Goal: Task Accomplishment & Management: Manage account settings

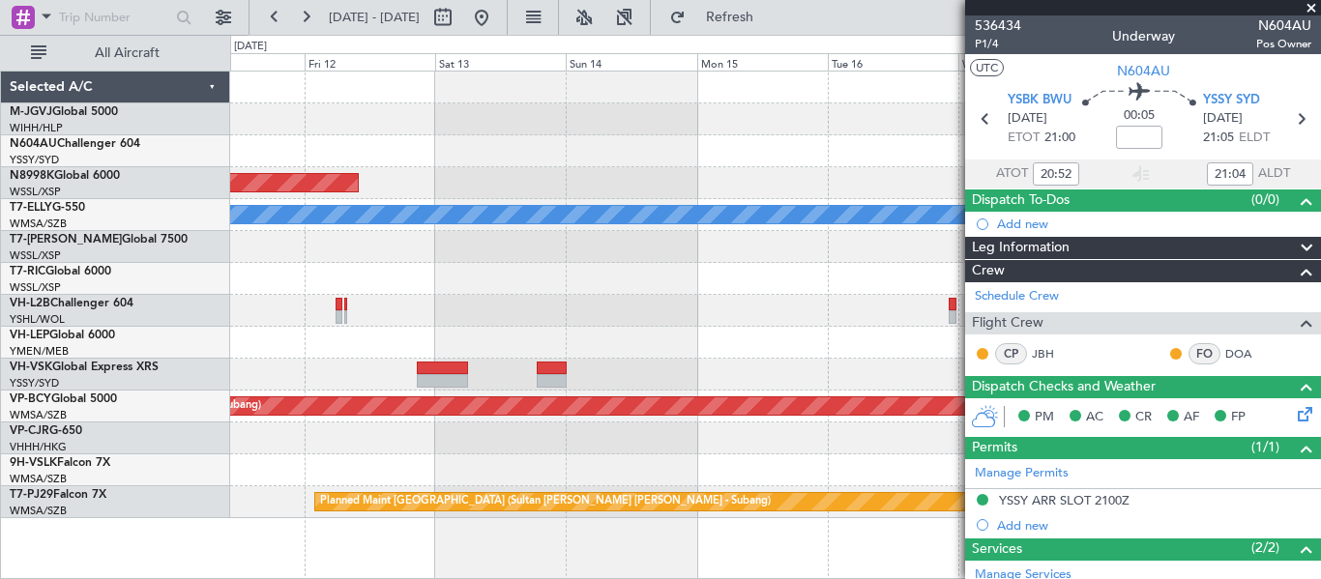
click at [267, 357] on div "Planned Maint [GEOGRAPHIC_DATA] (Seletar) Planned Maint [GEOGRAPHIC_DATA] ([GEO…" at bounding box center [775, 295] width 1090 height 447
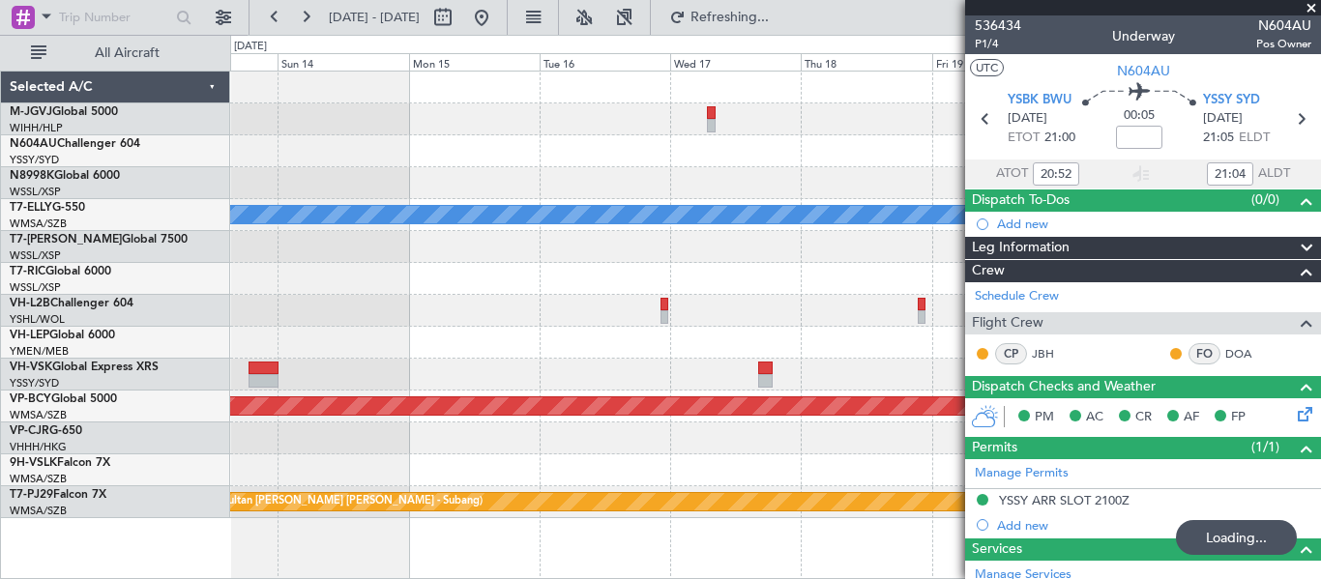
click at [477, 243] on div "Planned Maint [GEOGRAPHIC_DATA] (Seletar) Planned Maint [GEOGRAPHIC_DATA] ([GEO…" at bounding box center [775, 295] width 1090 height 447
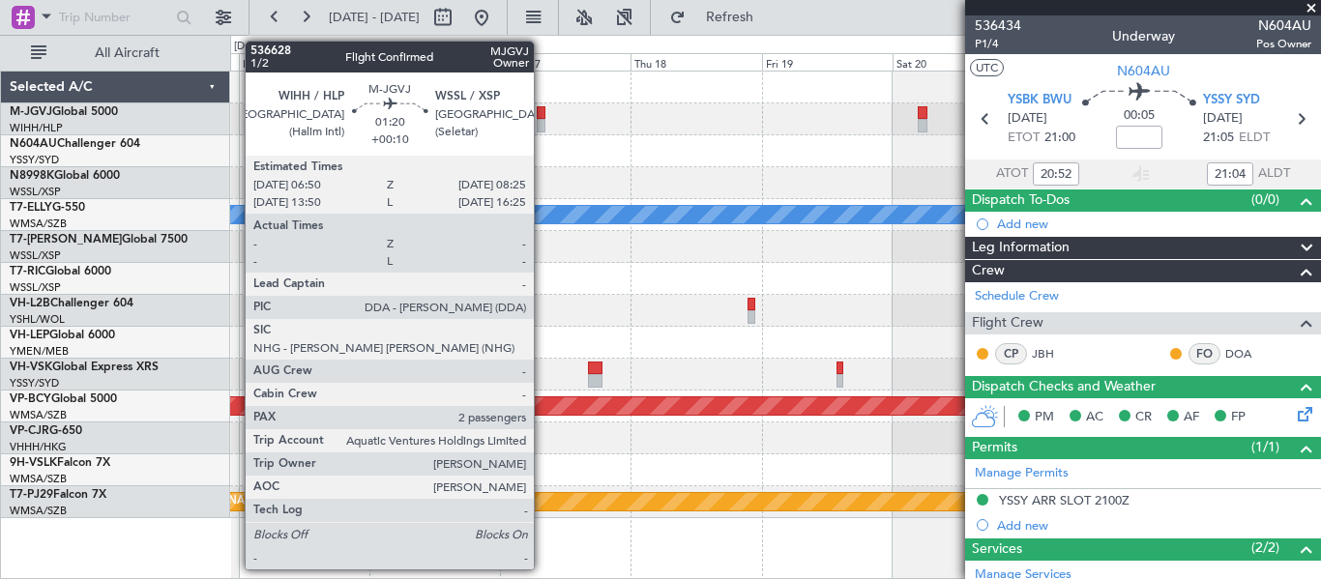
click at [543, 125] on div at bounding box center [541, 126] width 9 height 14
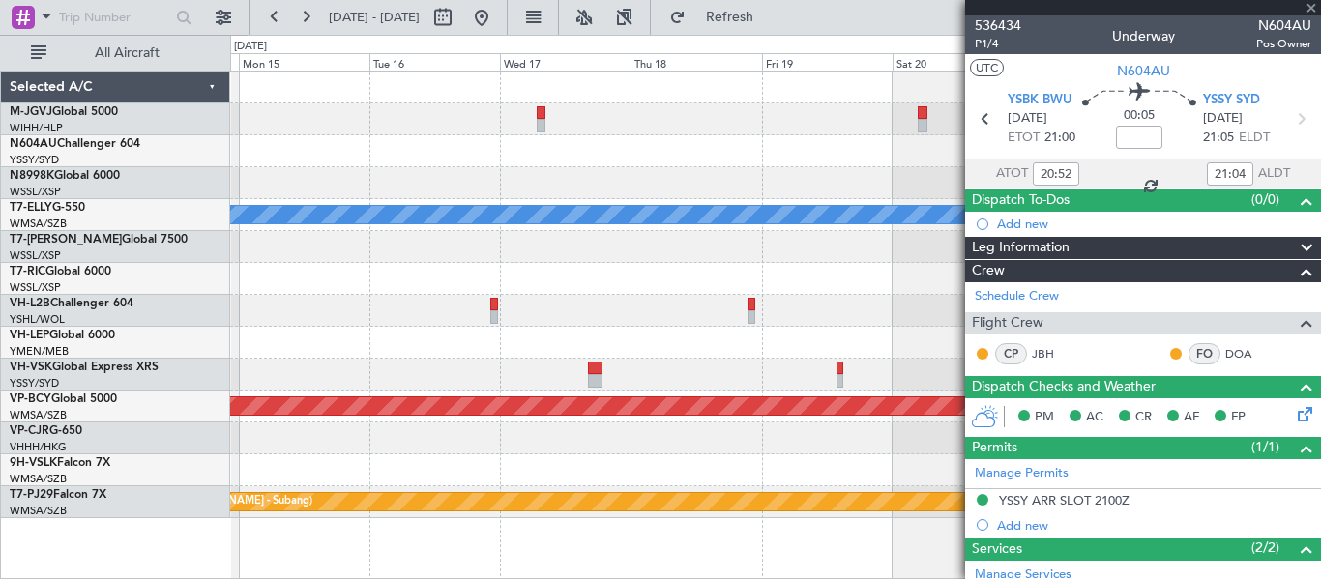
type input "+00:10"
type input "2"
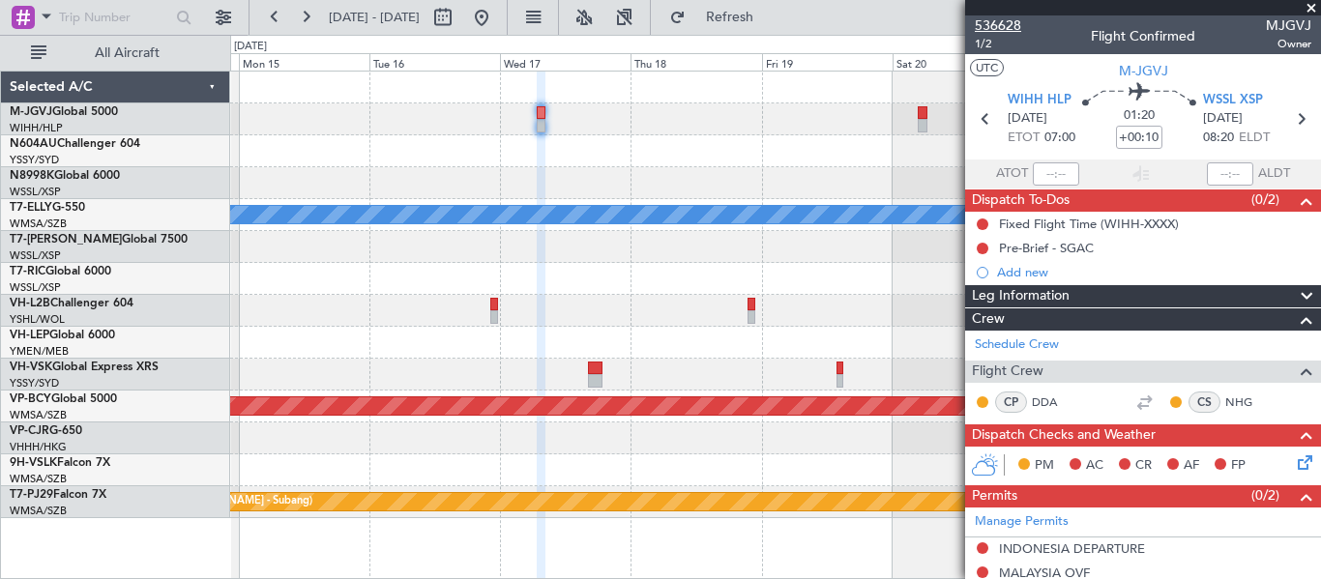
click at [1018, 23] on span "536628" at bounding box center [998, 25] width 46 height 20
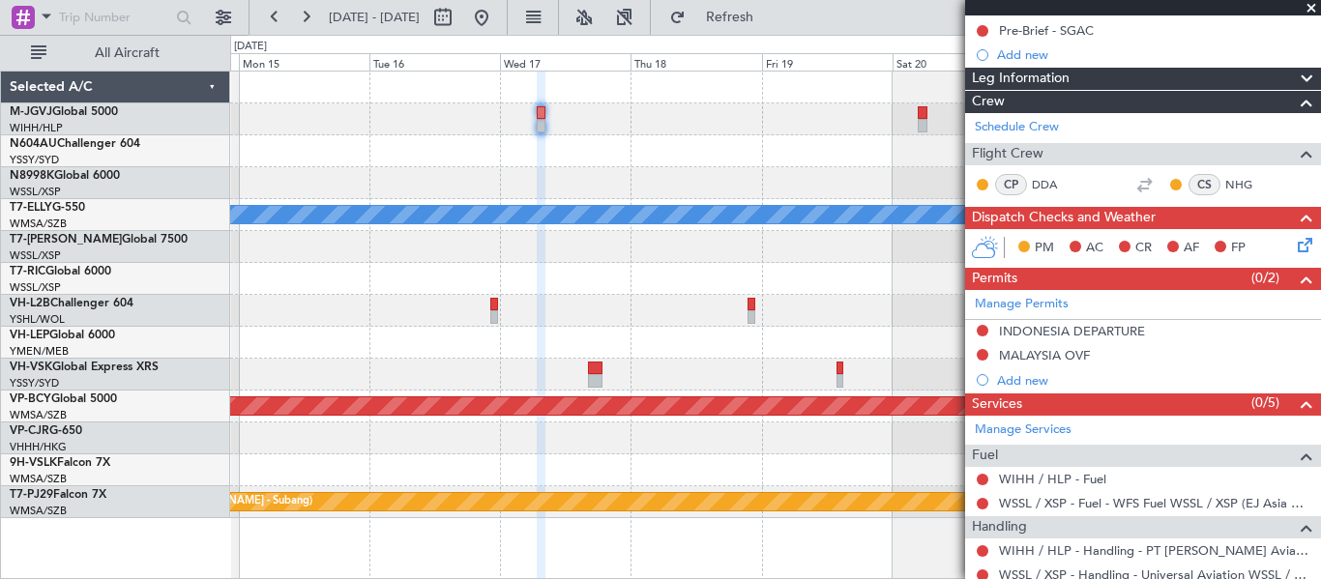
scroll to position [322, 0]
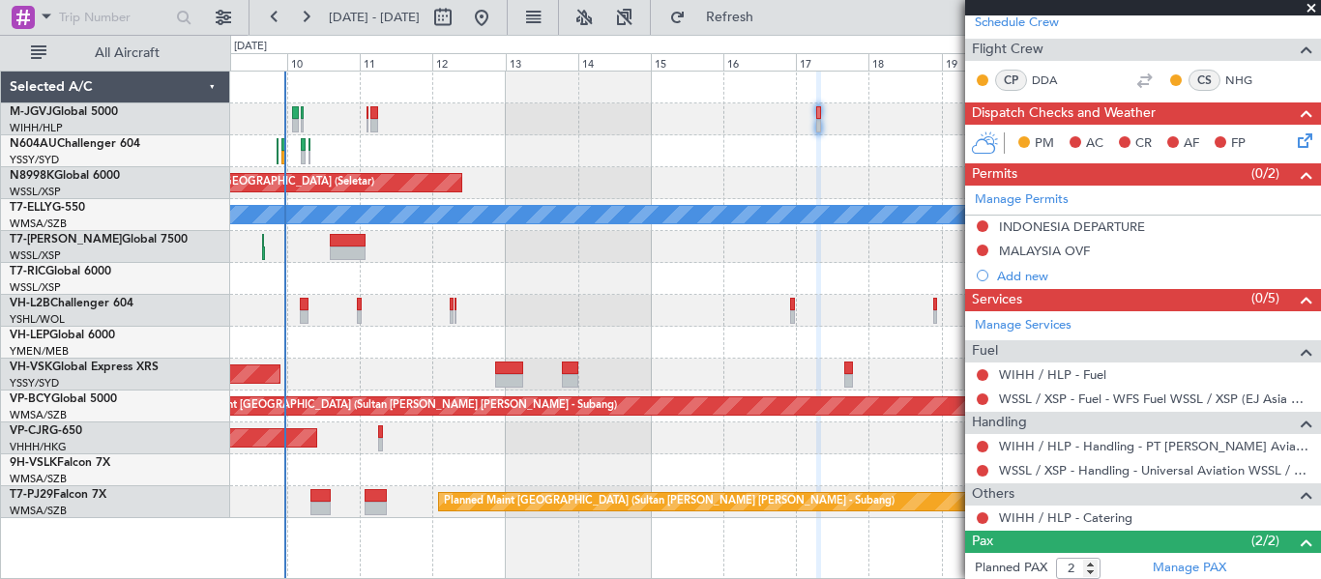
click at [643, 170] on div "Planned Maint [GEOGRAPHIC_DATA] (Seletar) Planned Maint [GEOGRAPHIC_DATA] ([GEO…" at bounding box center [775, 295] width 1090 height 447
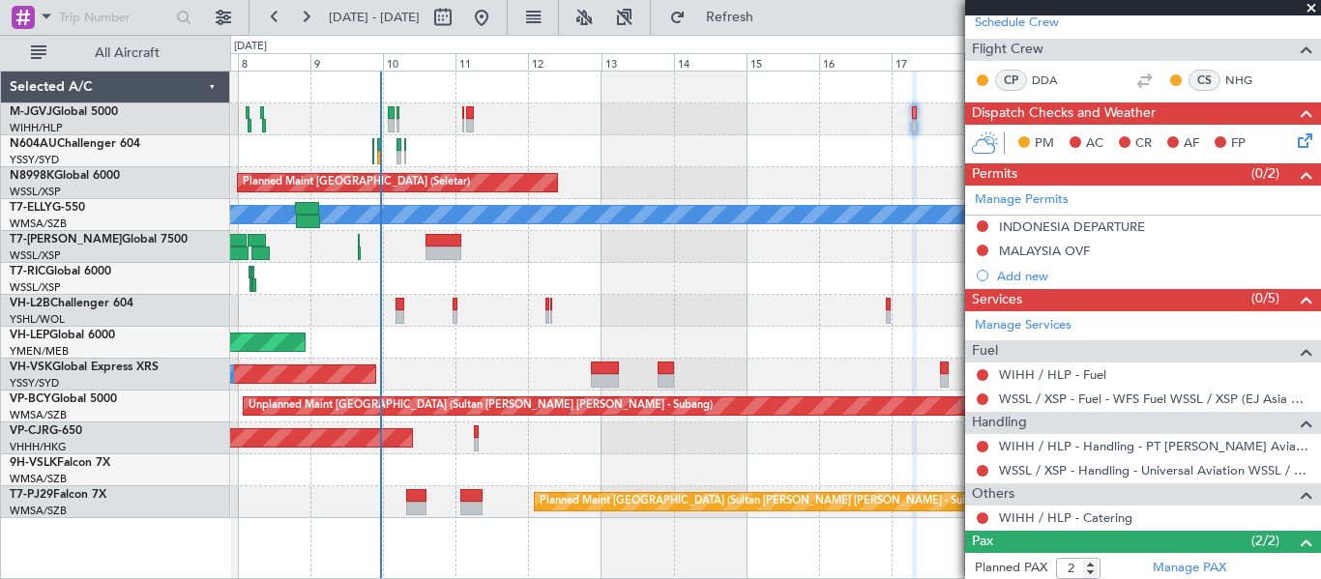
click at [609, 171] on div "Planned Maint [GEOGRAPHIC_DATA] (Seletar)" at bounding box center [775, 183] width 1090 height 32
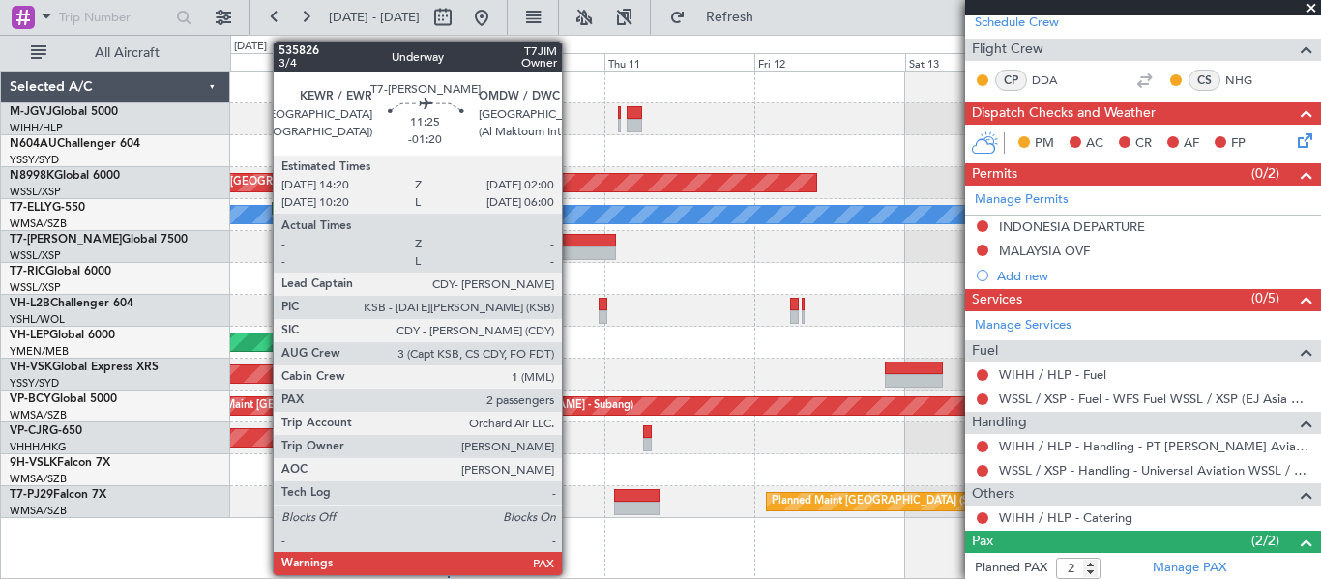
click at [571, 242] on div at bounding box center [580, 241] width 74 height 14
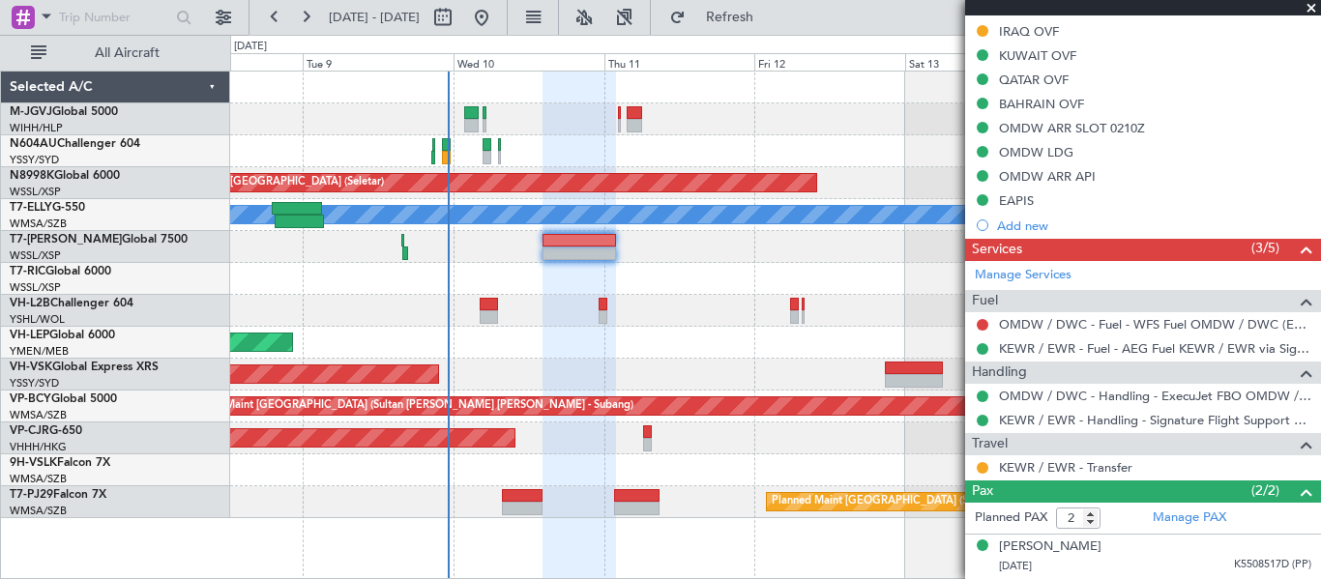
scroll to position [645, 0]
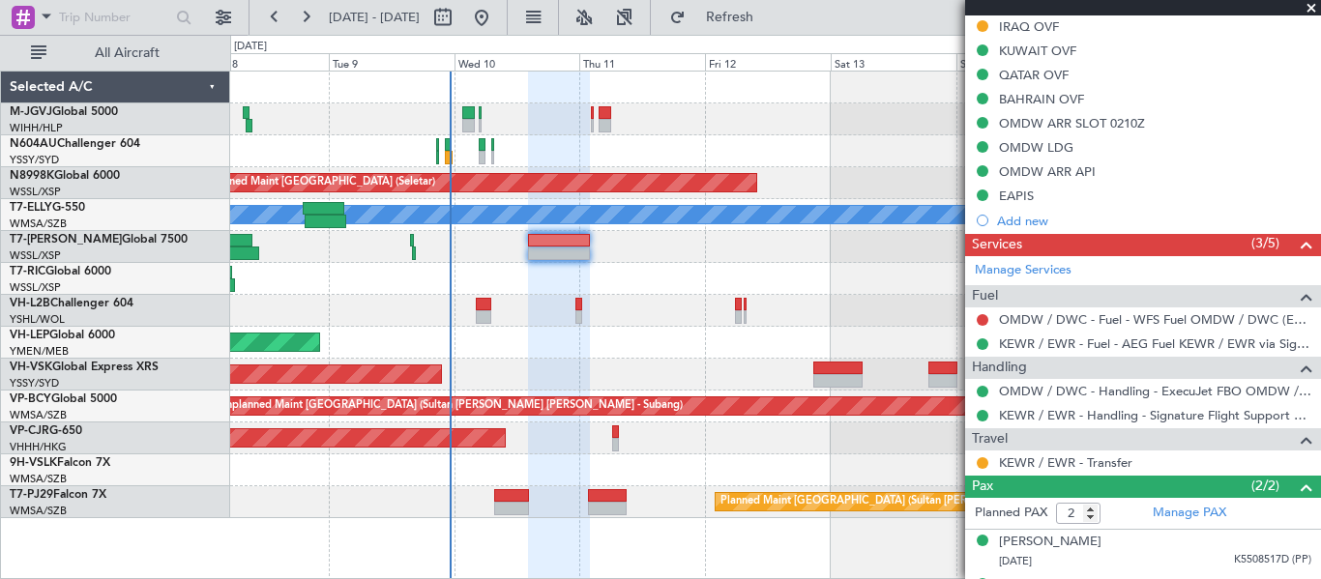
click at [741, 288] on div at bounding box center [775, 279] width 1090 height 32
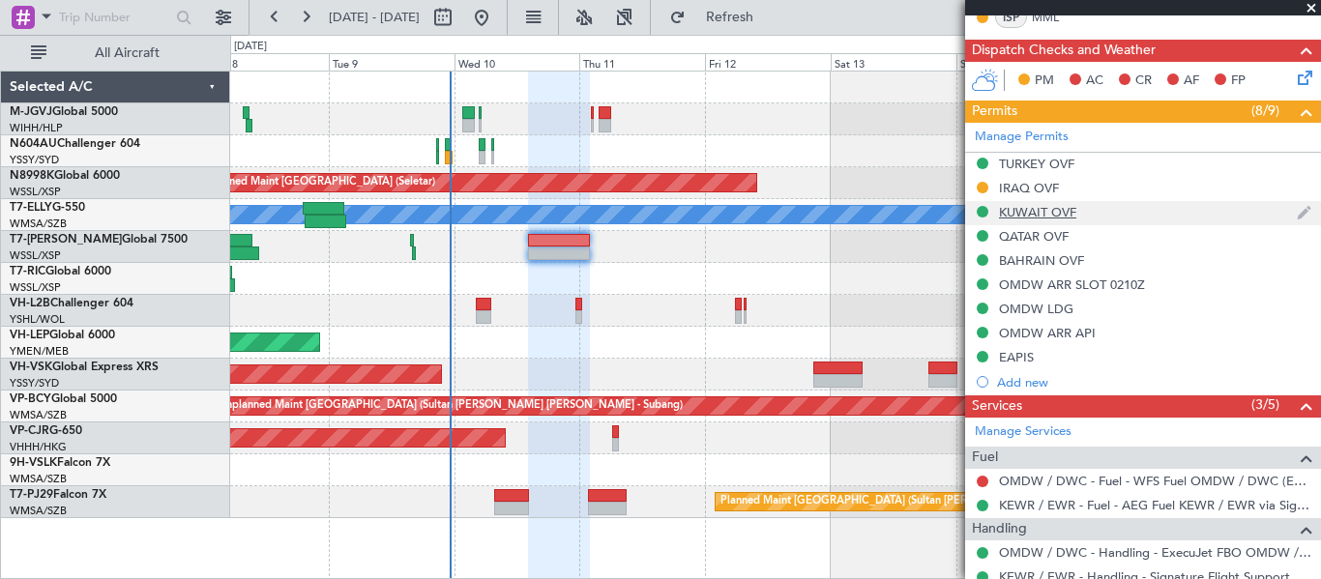
scroll to position [682, 0]
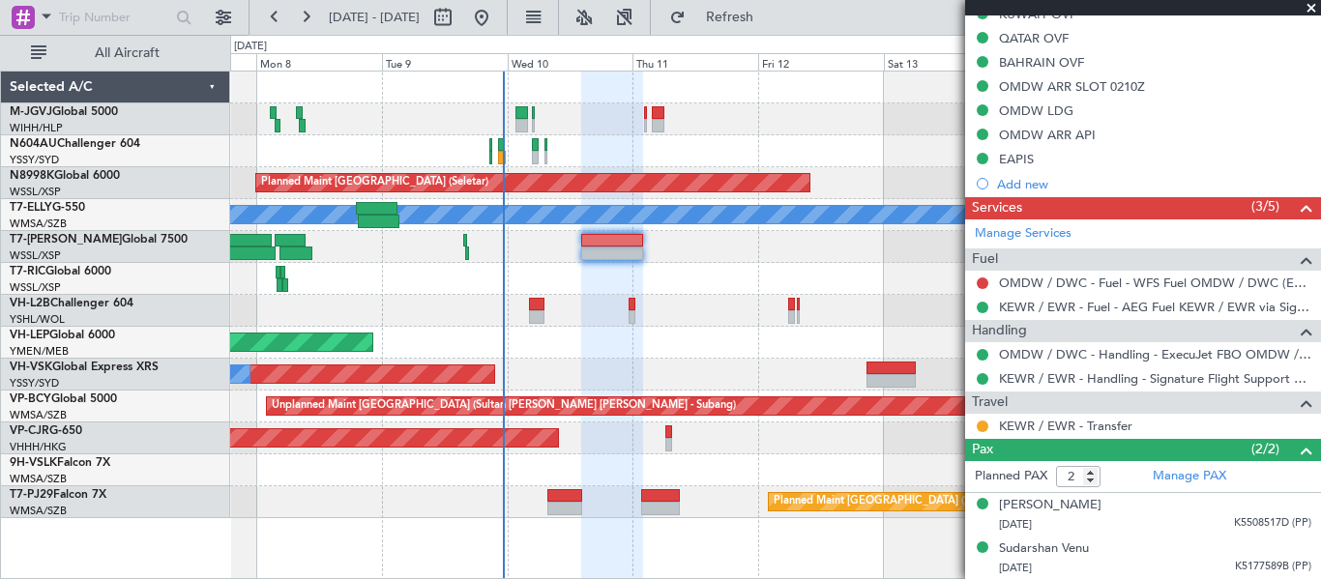
click at [685, 260] on div "Planned Maint [GEOGRAPHIC_DATA] (Seletar) Planned Maint [GEOGRAPHIC_DATA] ([GEO…" at bounding box center [775, 295] width 1090 height 447
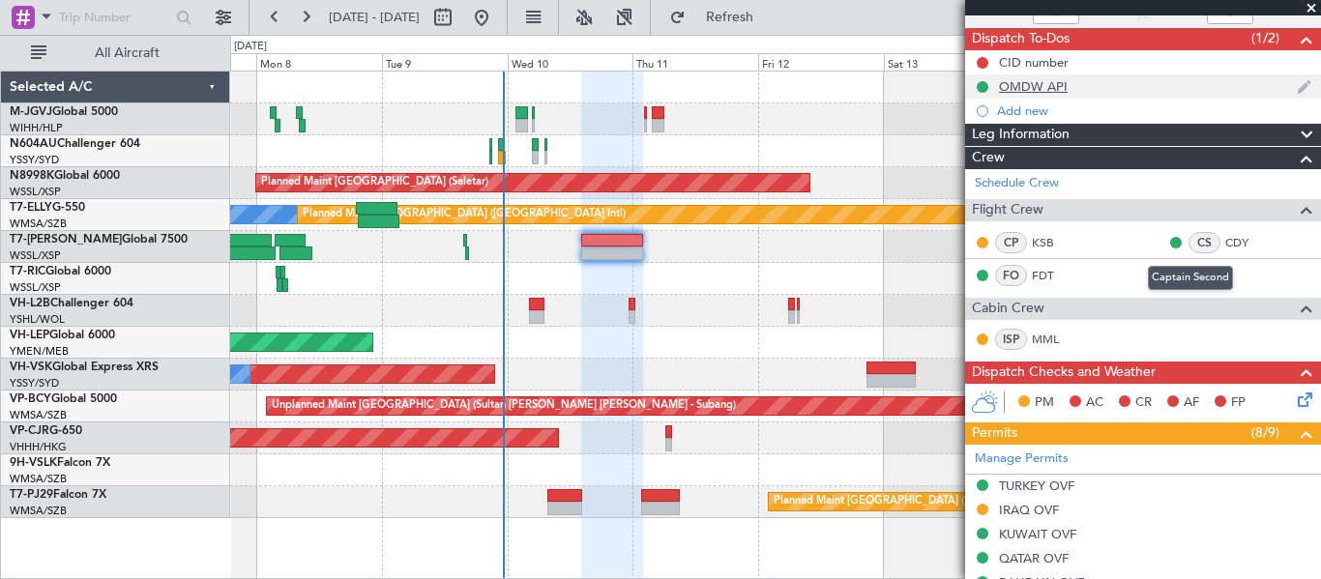
scroll to position [322, 0]
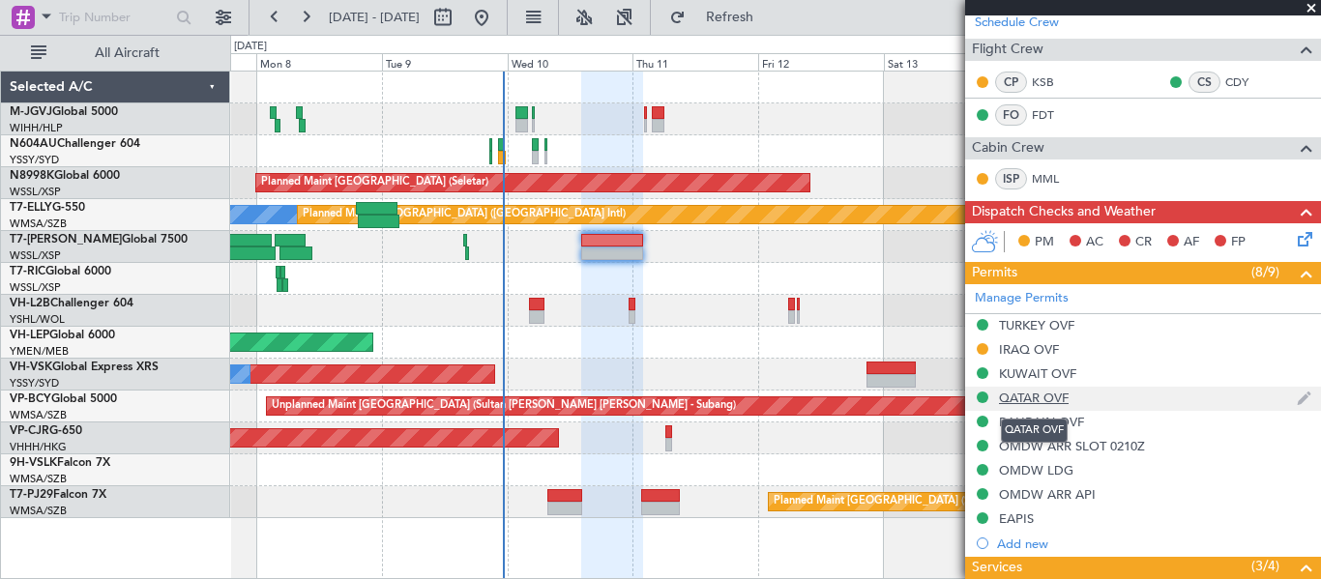
click at [1055, 403] on div "QATAR OVF" at bounding box center [1034, 398] width 70 height 16
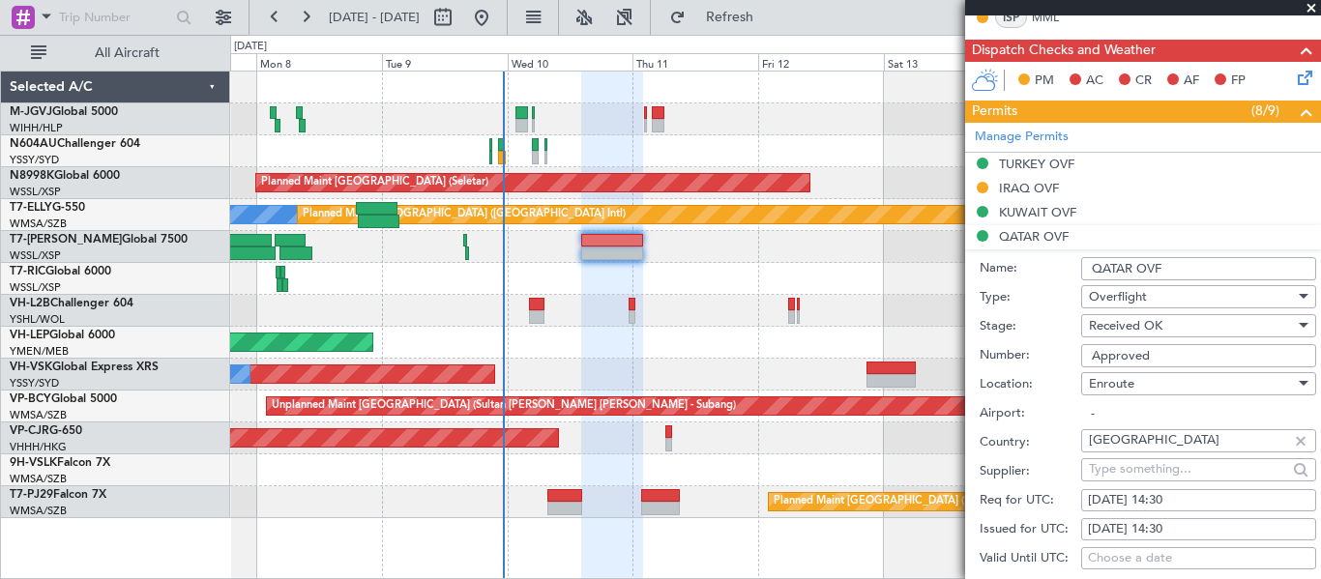
scroll to position [967, 0]
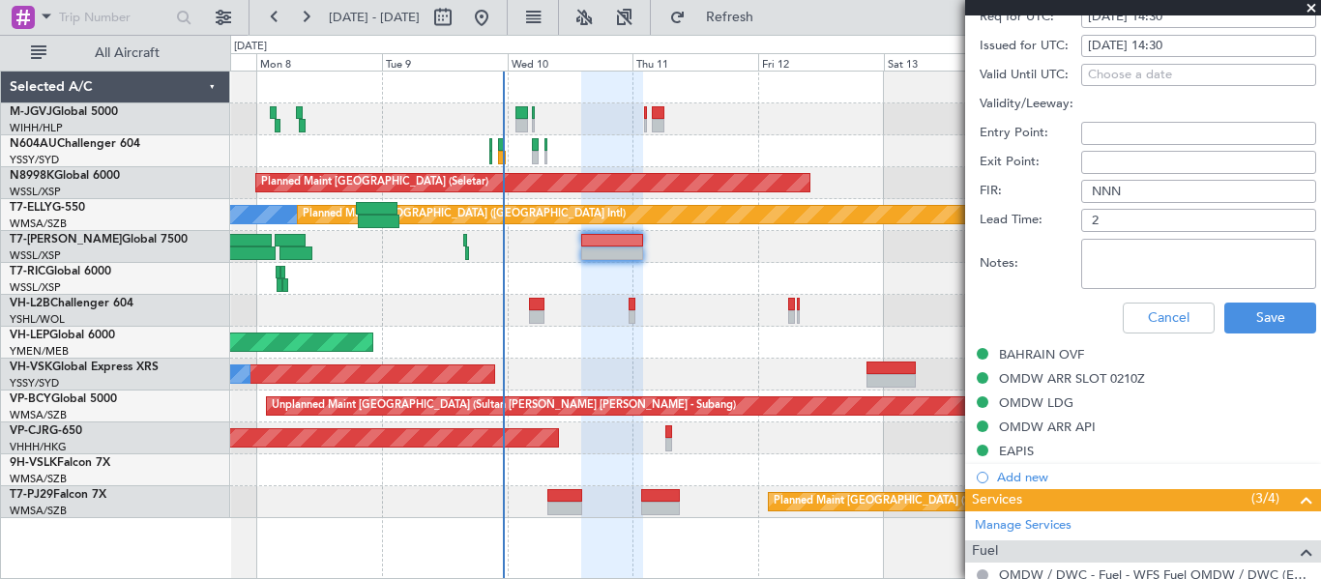
click at [1172, 333] on div "Cancel Save" at bounding box center [1148, 318] width 337 height 50
click at [1156, 326] on button "Cancel" at bounding box center [1169, 318] width 92 height 31
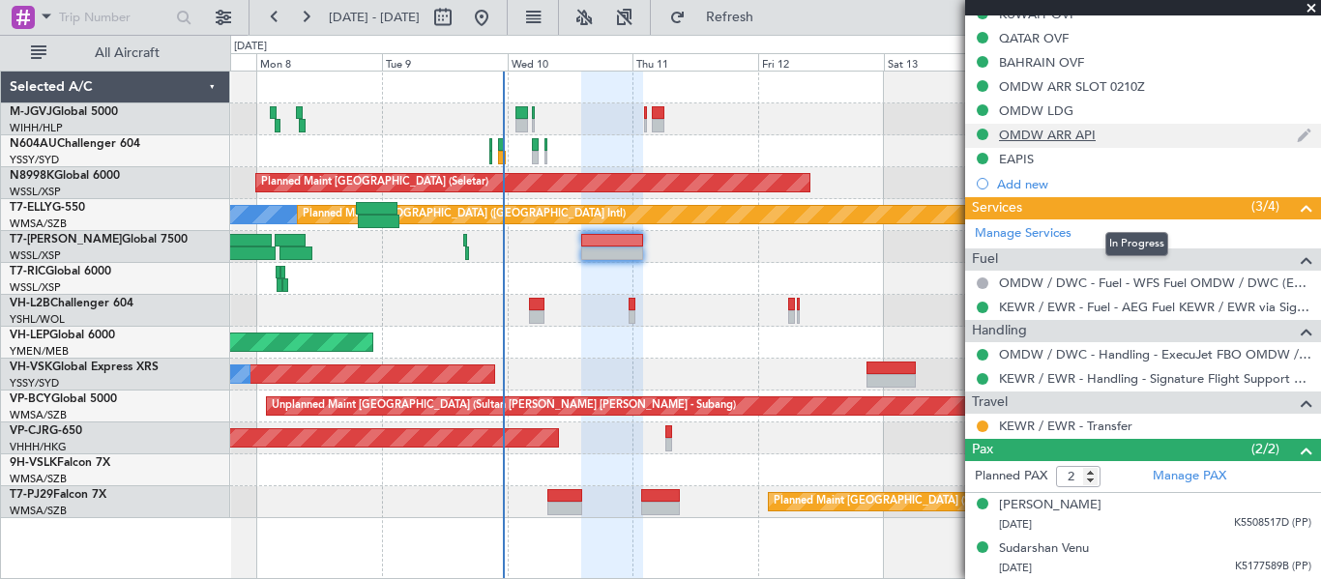
scroll to position [520, 0]
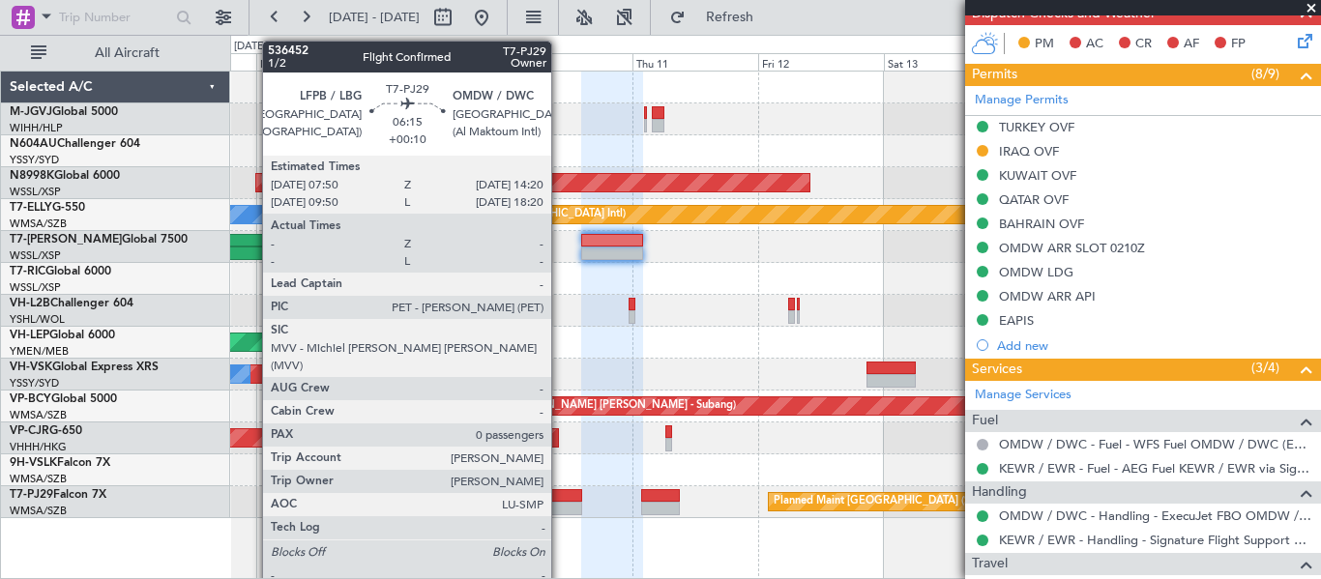
click at [560, 506] on div at bounding box center [565, 509] width 35 height 14
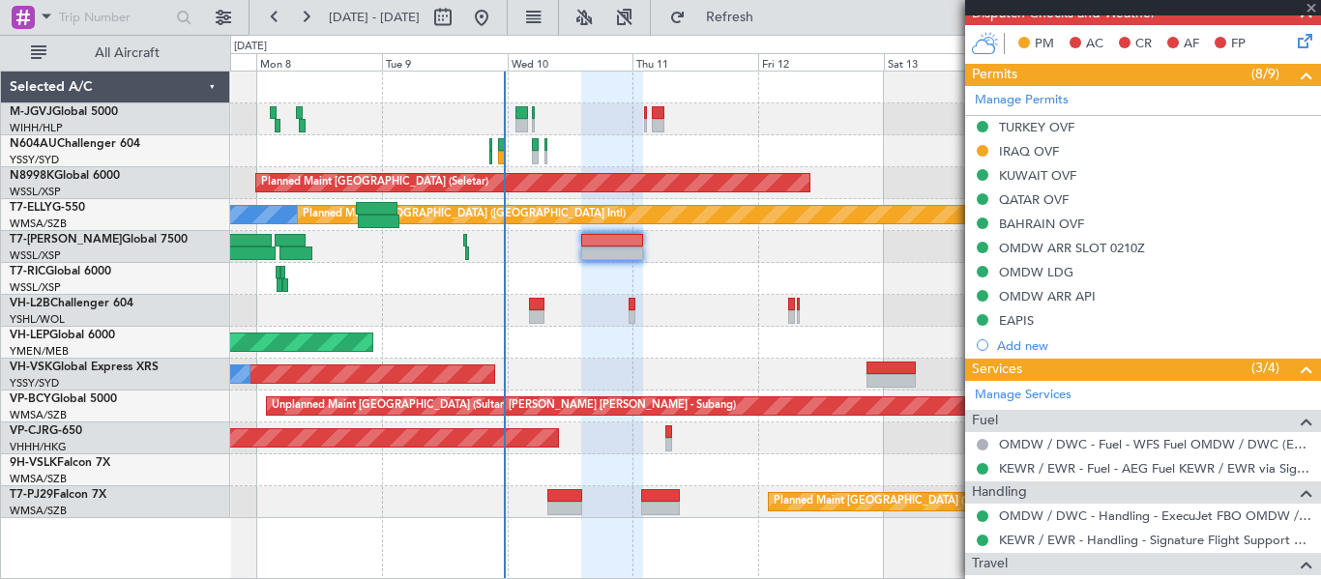
type input "+00:10"
type input "0"
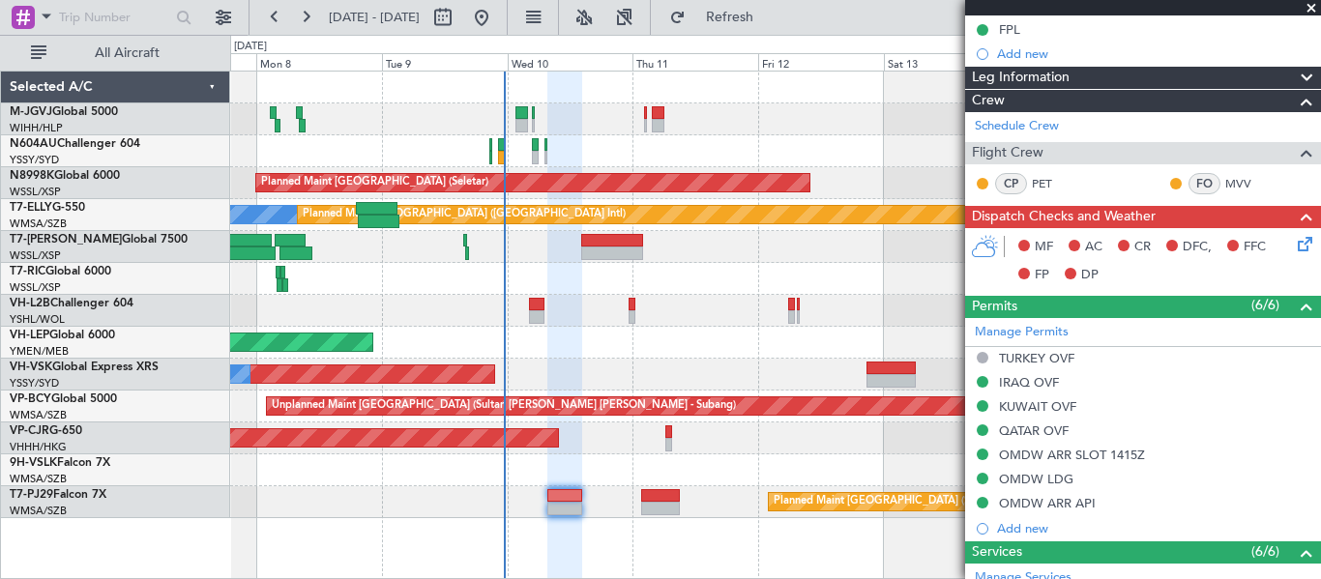
scroll to position [0, 0]
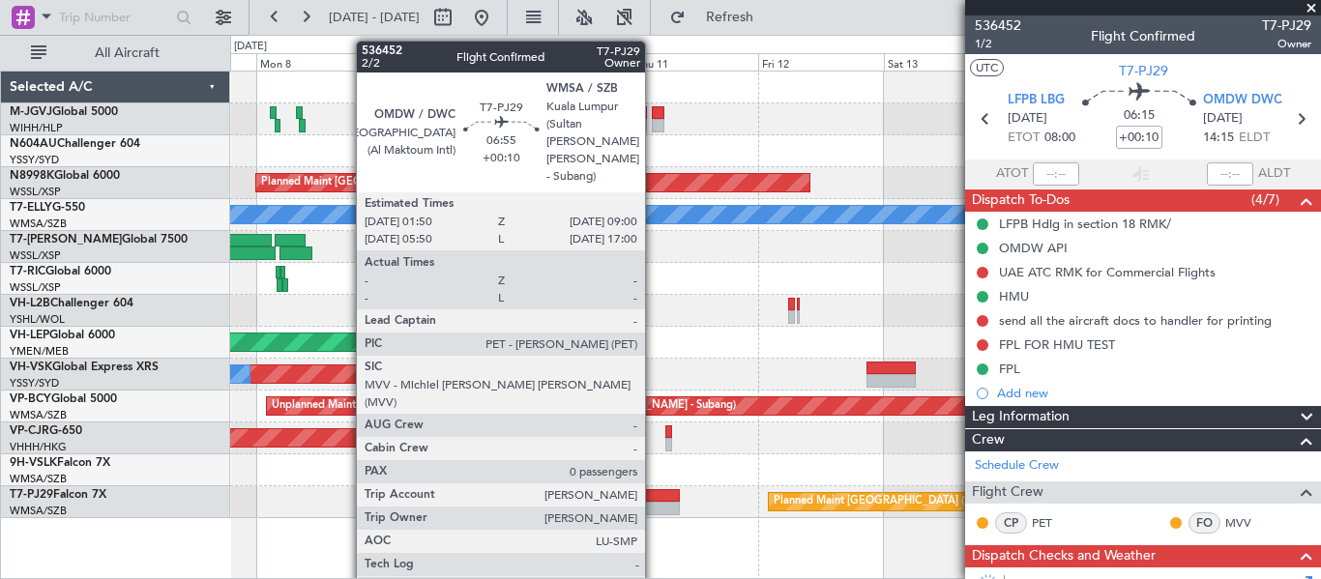
click at [654, 497] on div at bounding box center [660, 496] width 38 height 14
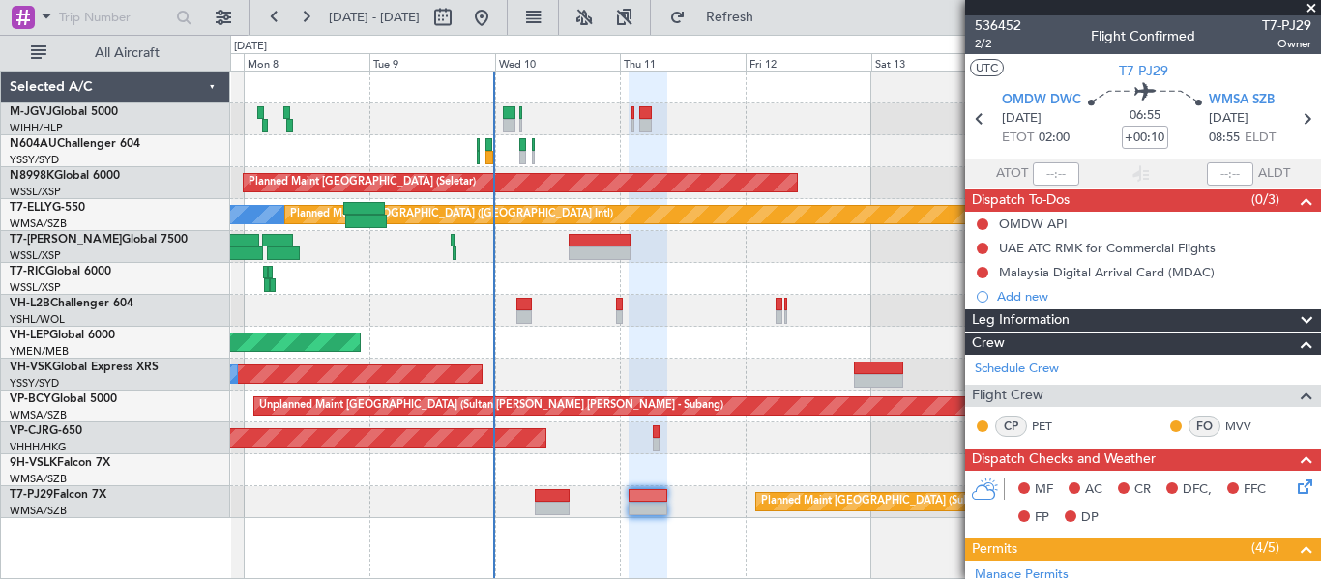
click at [685, 281] on div at bounding box center [775, 279] width 1090 height 32
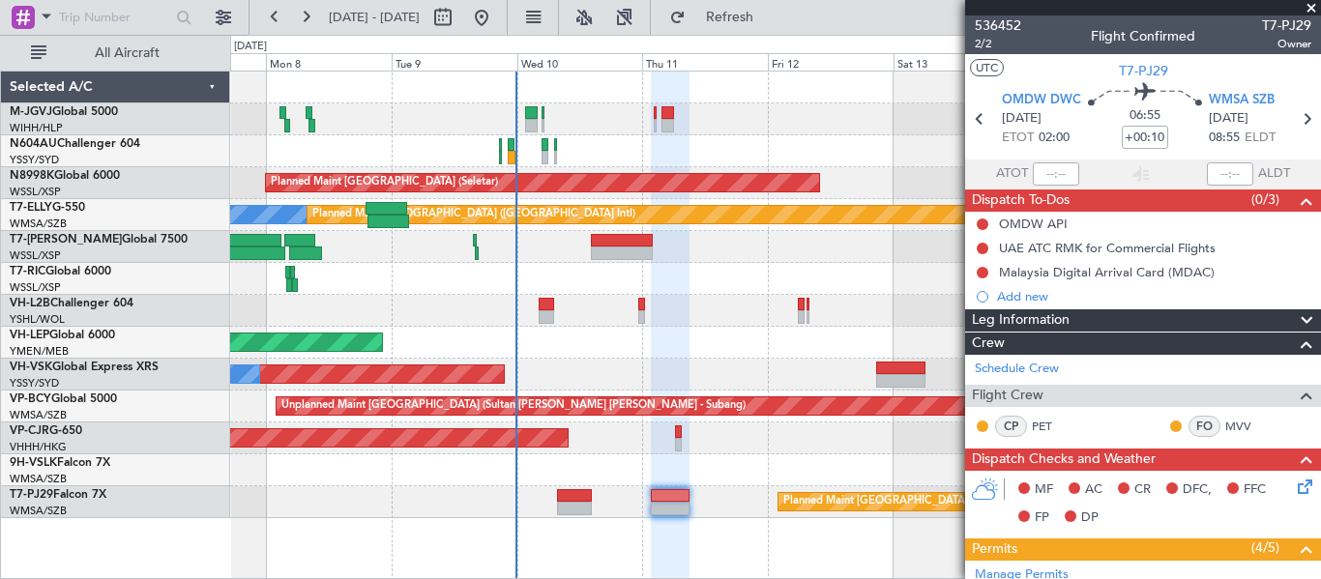
click at [726, 369] on div "Unplanned Maint Sydney ([PERSON_NAME] Intl) No Crew" at bounding box center [775, 375] width 1090 height 32
click at [685, 370] on div "Planned Maint [GEOGRAPHIC_DATA] (Seletar) [PERSON_NAME] Planned Maint [GEOGRAPH…" at bounding box center [775, 295] width 1090 height 447
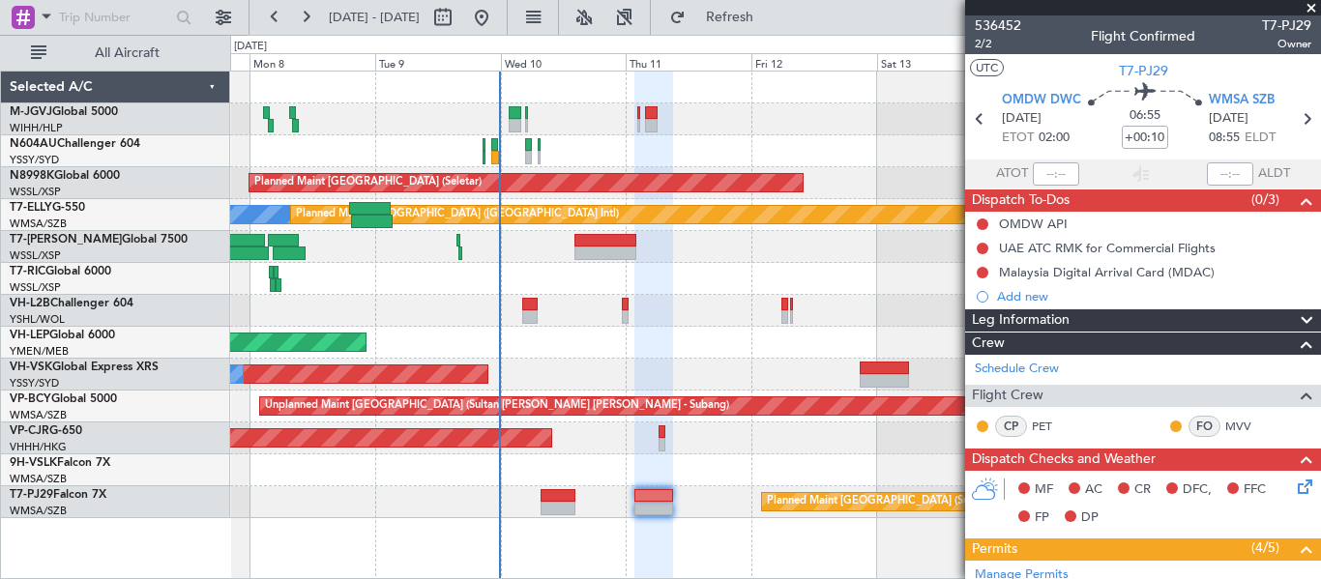
click at [695, 367] on div "Unplanned Maint Sydney ([PERSON_NAME] Intl) No Crew" at bounding box center [775, 375] width 1090 height 32
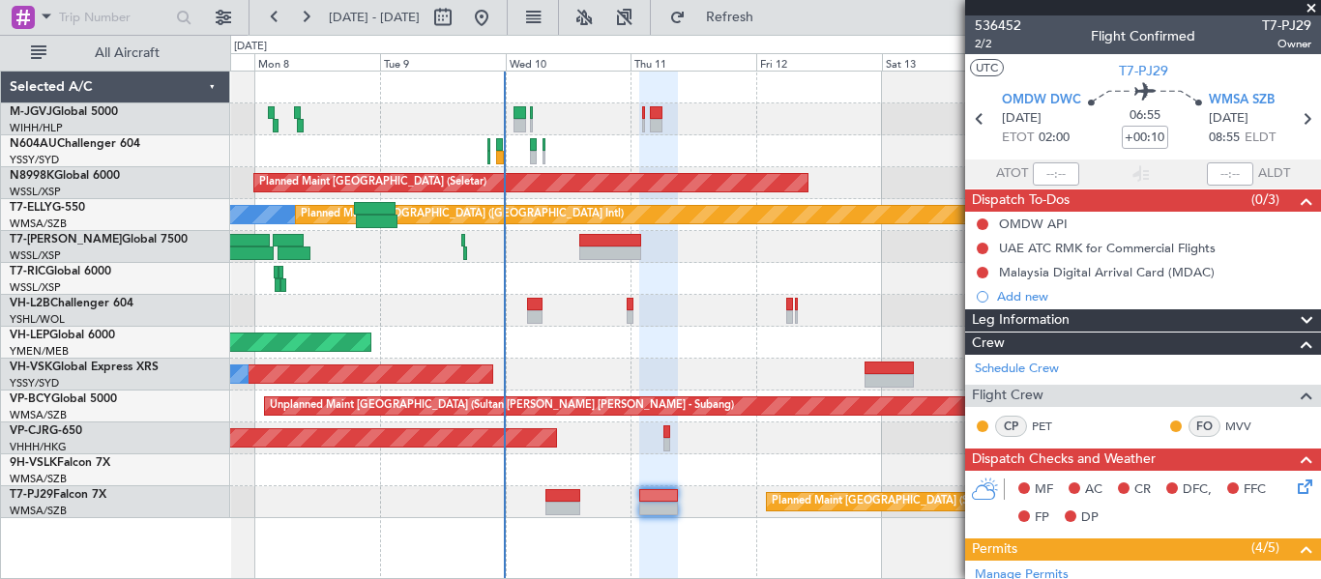
click at [688, 313] on div "Planned Maint [GEOGRAPHIC_DATA] (Seletar) [PERSON_NAME] Planned Maint [GEOGRAPH…" at bounding box center [775, 295] width 1090 height 447
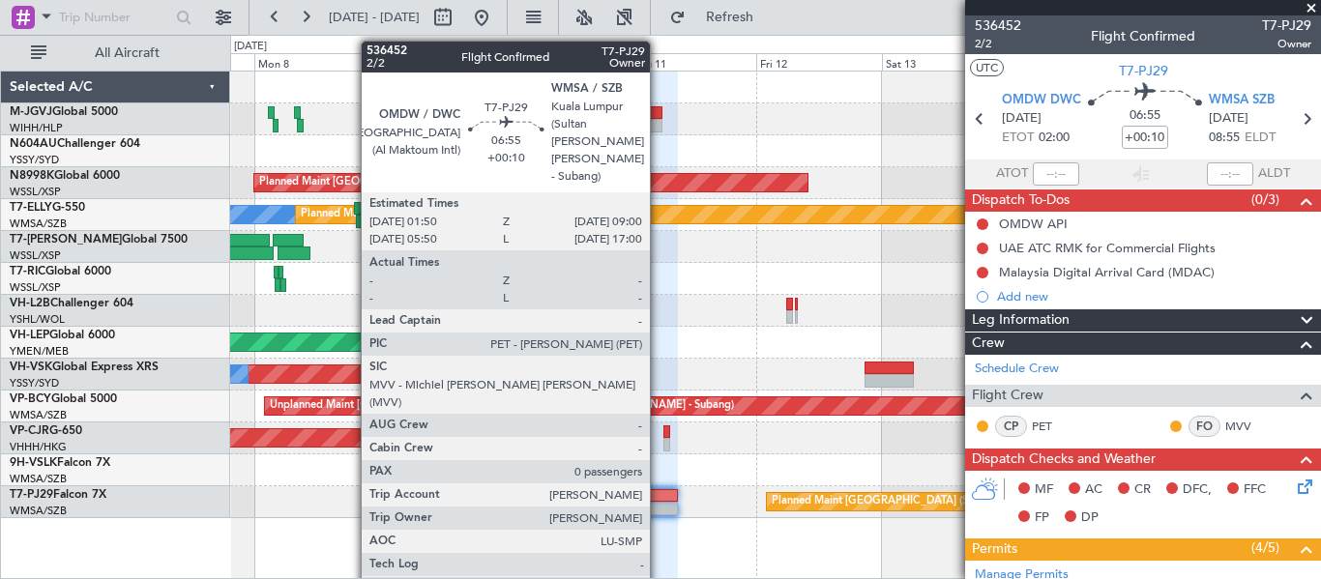
click at [659, 503] on div at bounding box center [658, 509] width 38 height 14
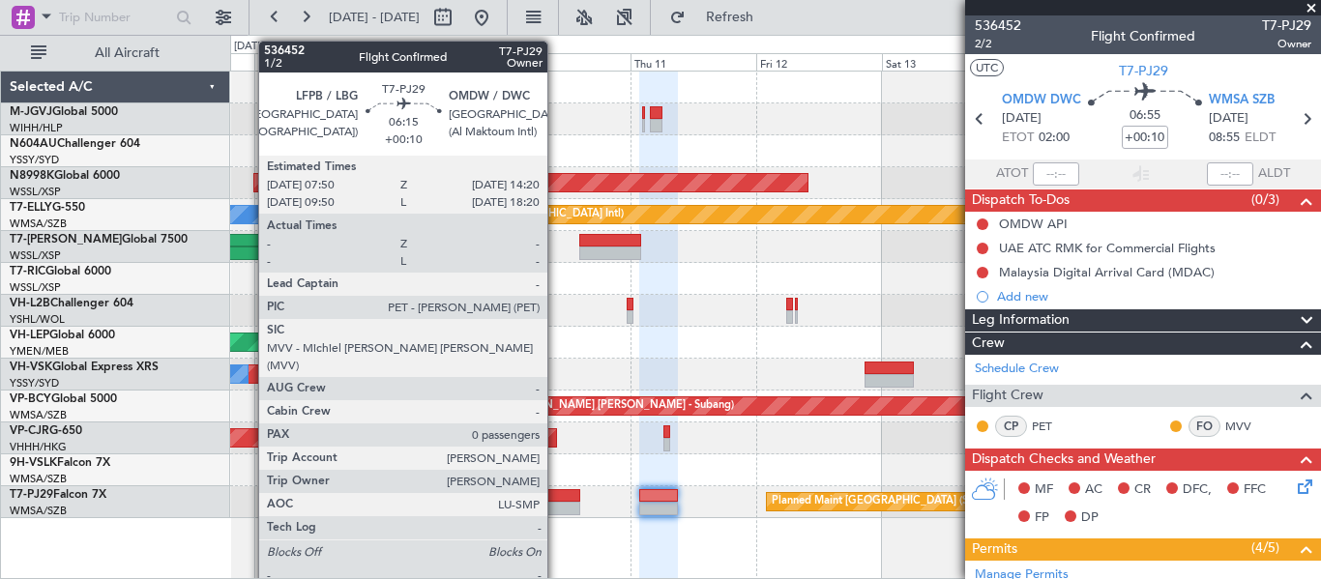
click at [557, 499] on div at bounding box center [563, 496] width 35 height 14
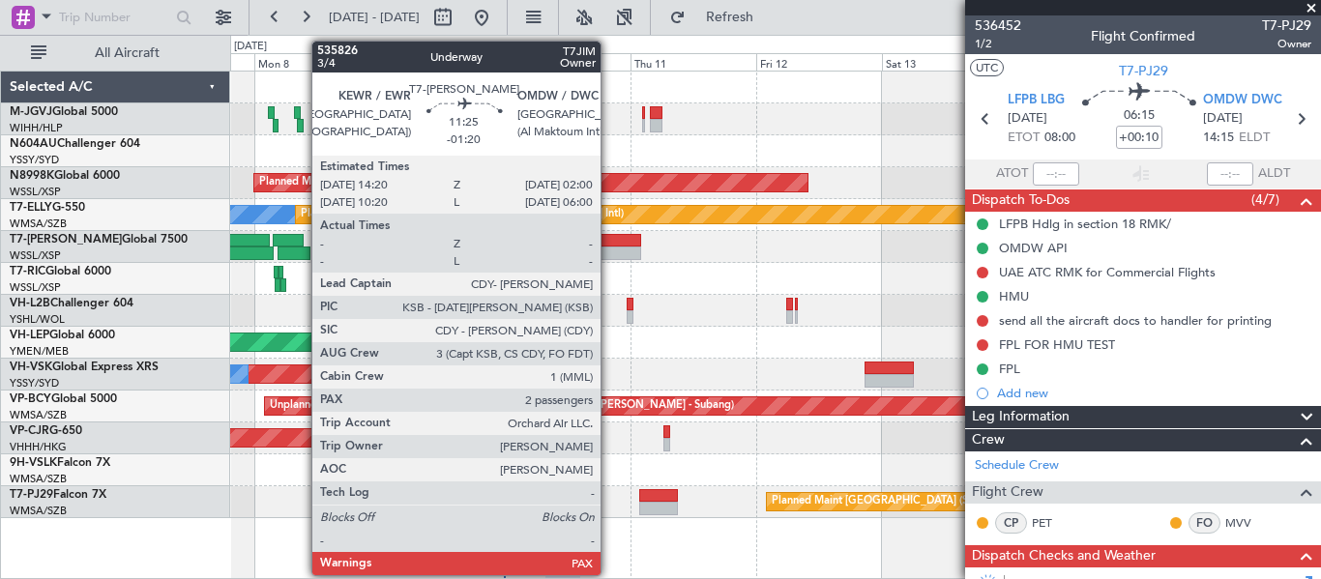
click at [609, 243] on div at bounding box center [610, 241] width 62 height 14
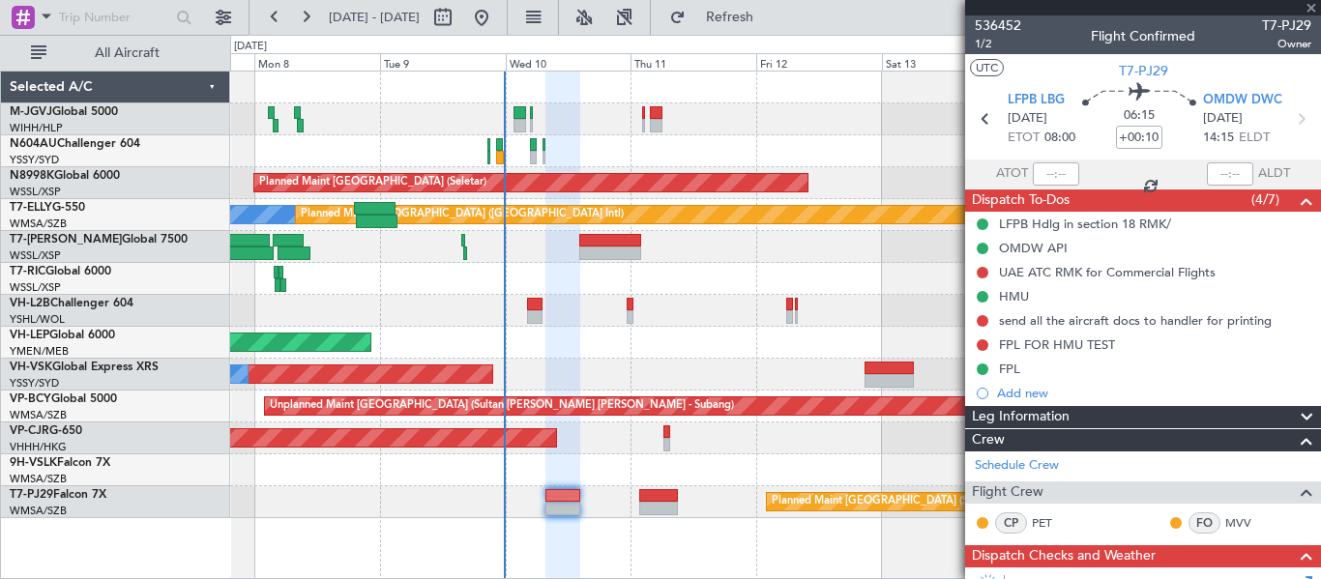
type input "-01:20"
type input "2"
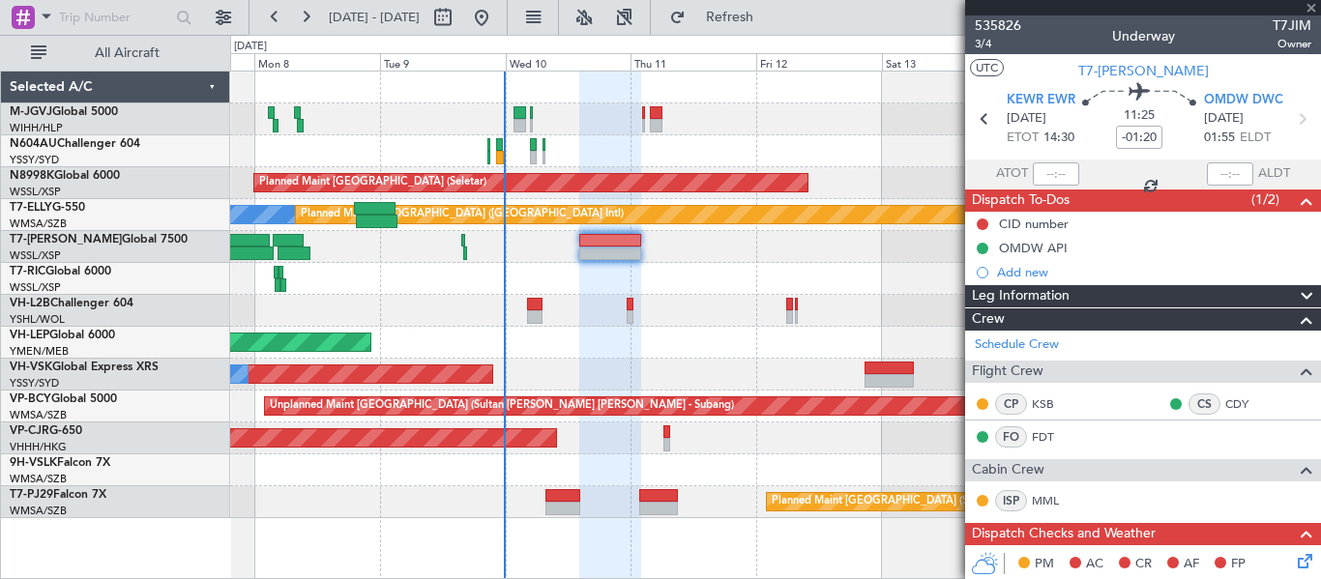
scroll to position [682, 0]
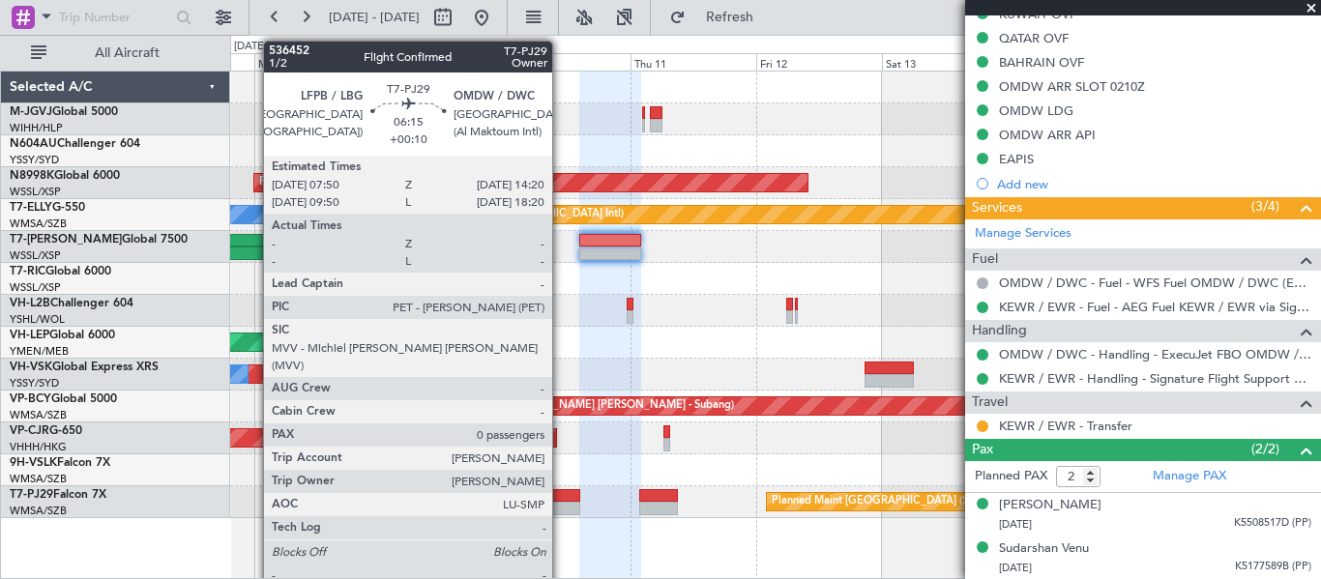
click at [560, 507] on div at bounding box center [563, 509] width 35 height 14
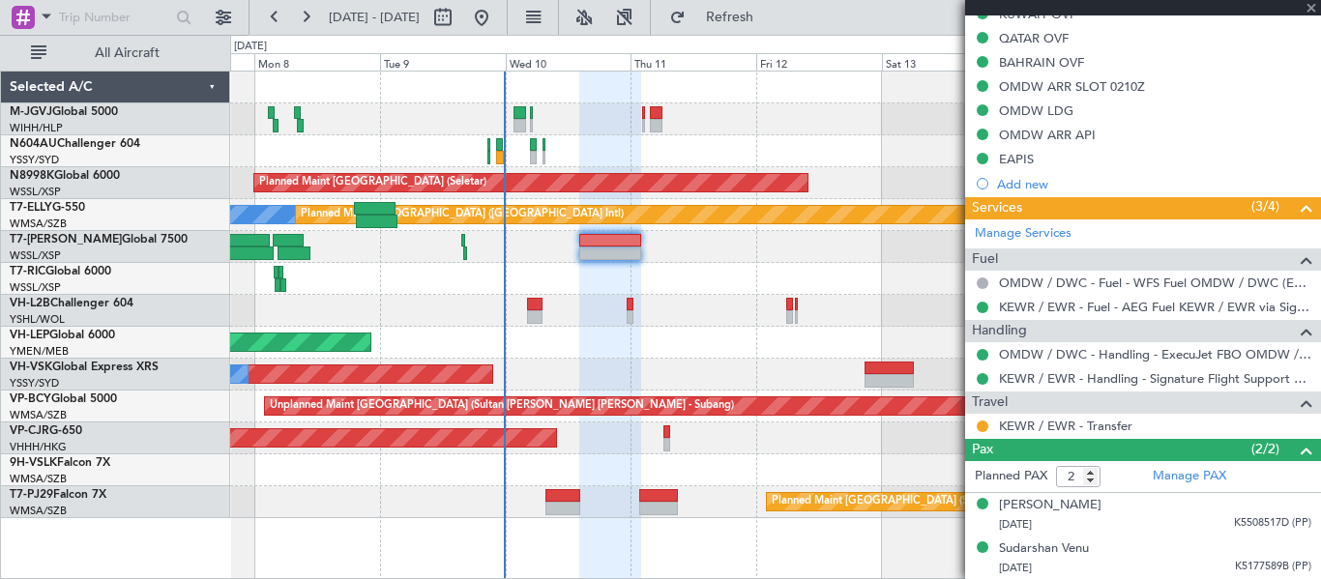
type input "+00:10"
type input "0"
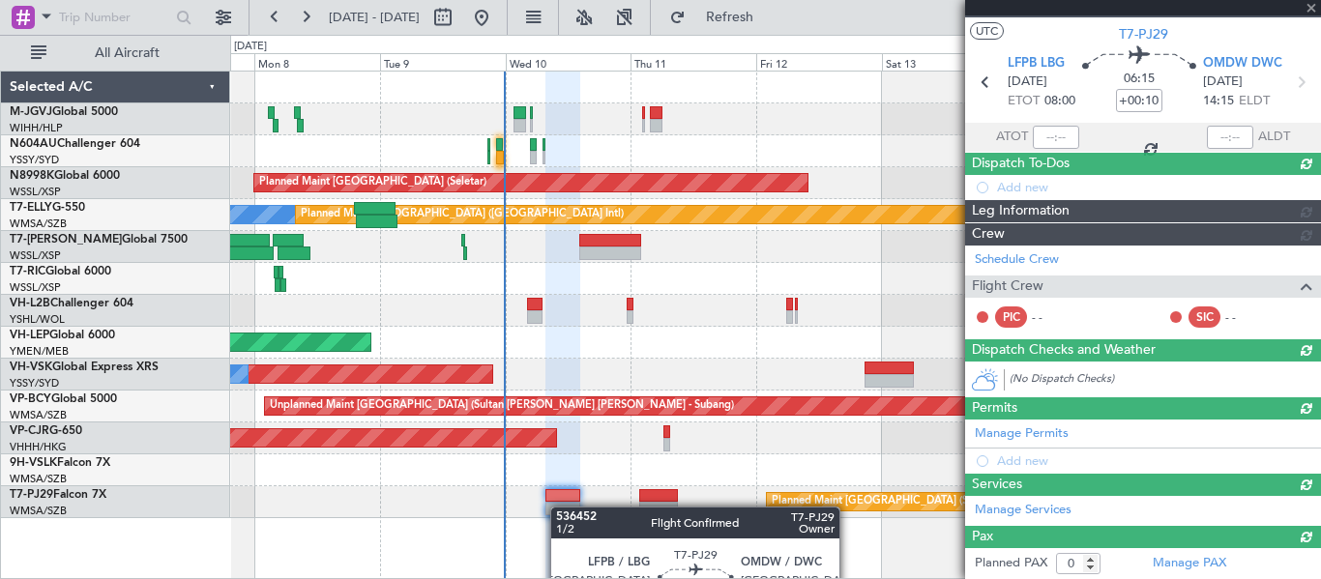
scroll to position [645, 0]
